Goal: Use online tool/utility: Utilize a website feature to perform a specific function

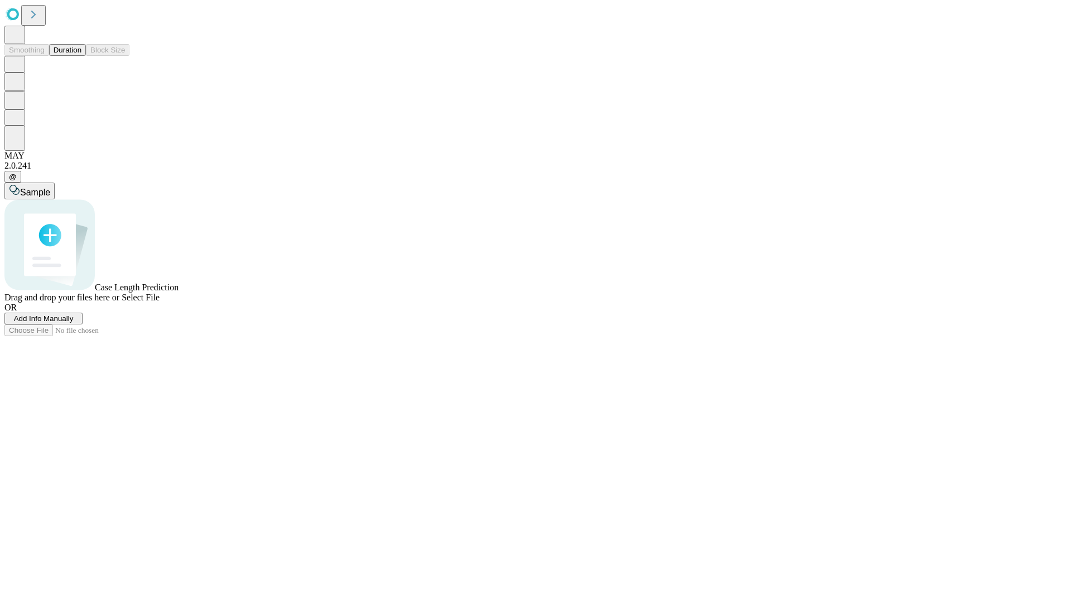
click at [81, 56] on button "Duration" at bounding box center [67, 50] width 37 height 12
click at [74, 323] on span "Add Info Manually" at bounding box center [44, 318] width 60 height 8
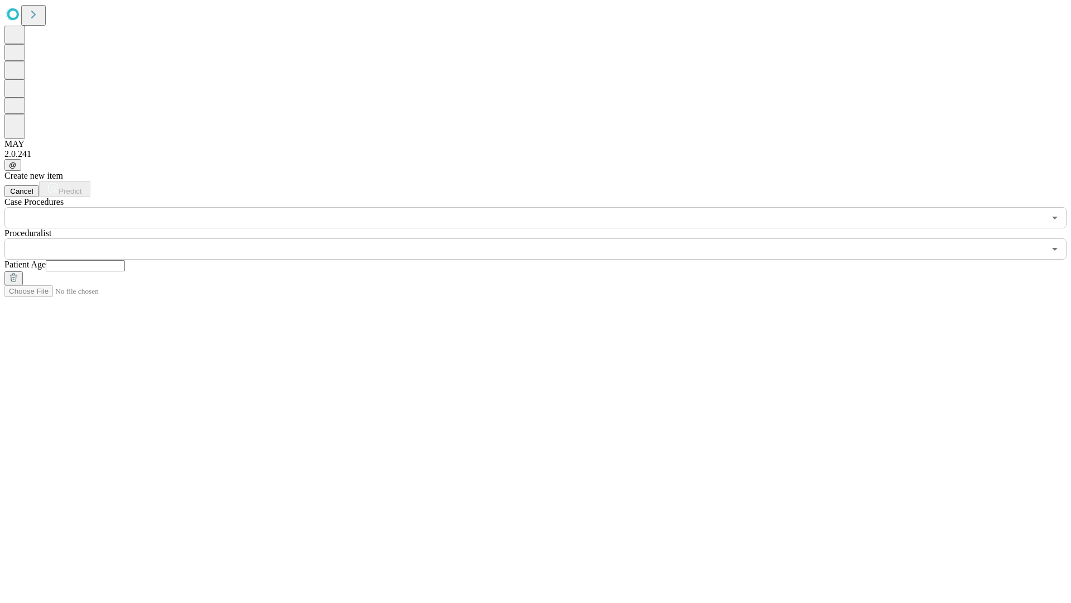
click at [125, 260] on input "text" at bounding box center [85, 265] width 79 height 11
type input "**"
click at [543, 238] on input "text" at bounding box center [524, 248] width 1041 height 21
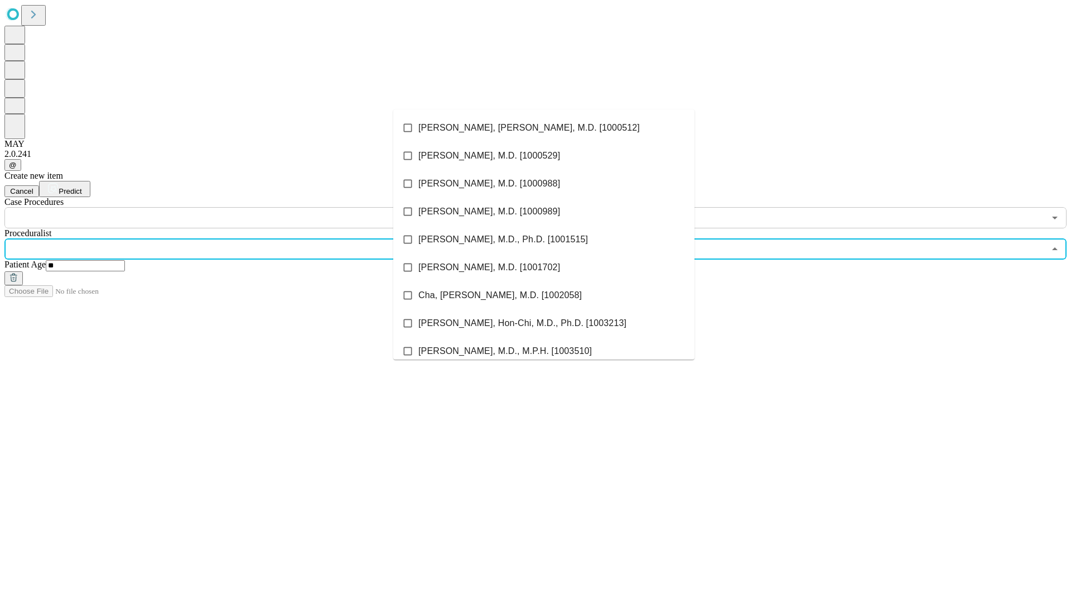
click at [544, 128] on li "[PERSON_NAME], [PERSON_NAME], M.D. [1000512]" at bounding box center [543, 128] width 301 height 28
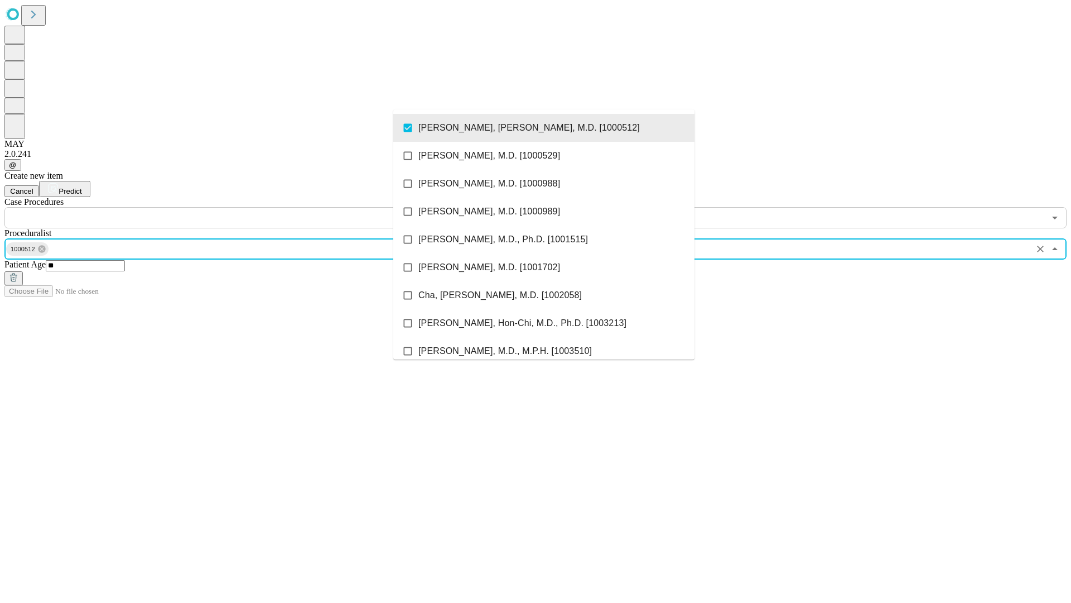
click at [234, 207] on input "text" at bounding box center [524, 217] width 1041 height 21
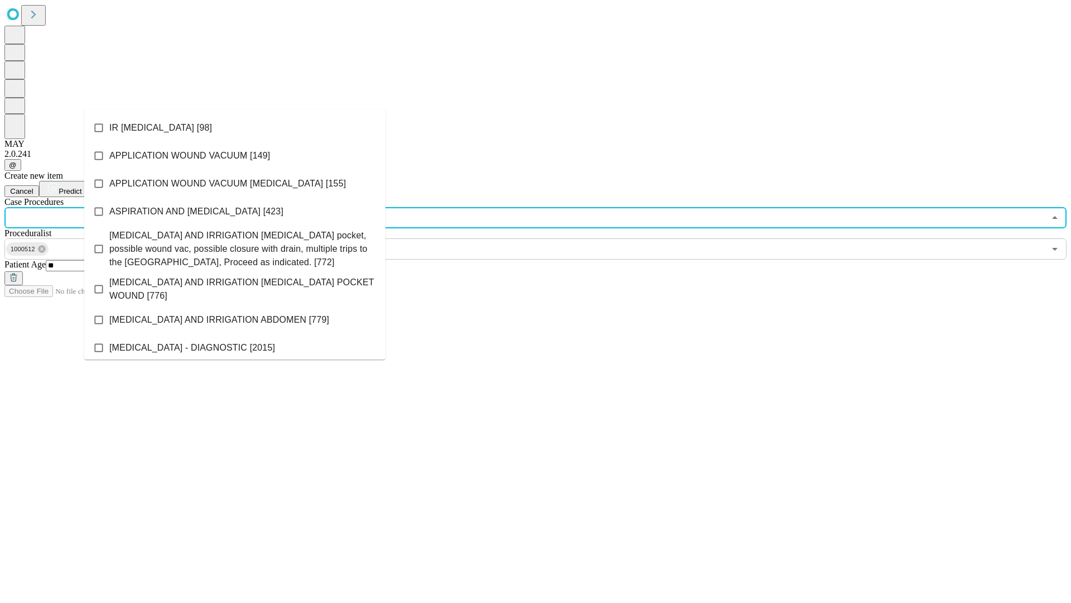
click at [235, 128] on li "IR [MEDICAL_DATA] [98]" at bounding box center [234, 128] width 301 height 28
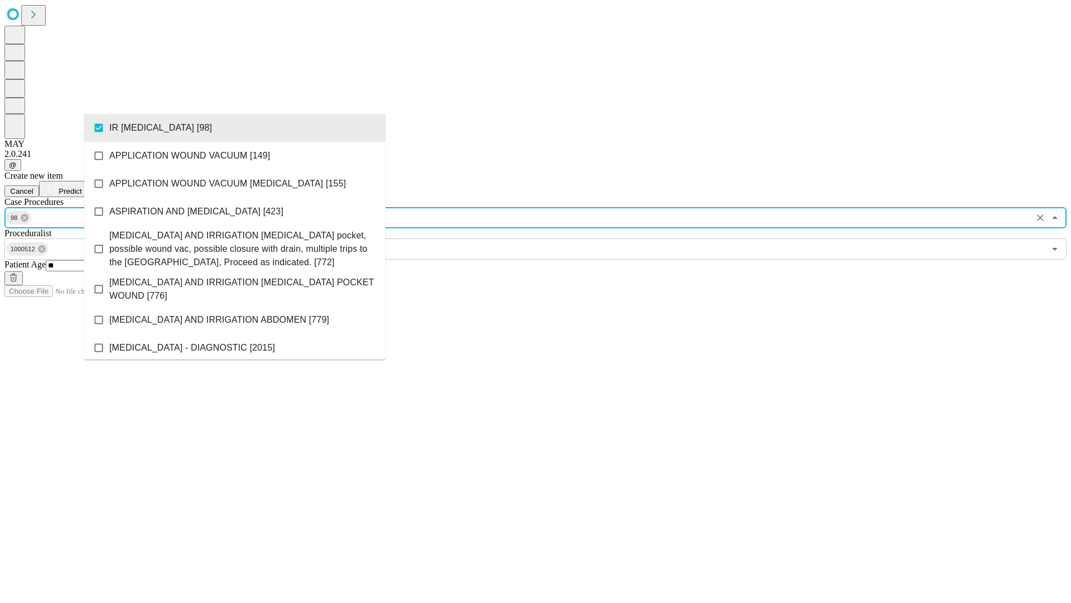
click at [81, 187] on span "Predict" at bounding box center [70, 191] width 23 height 8
